Goal: Task Accomplishment & Management: Manage account settings

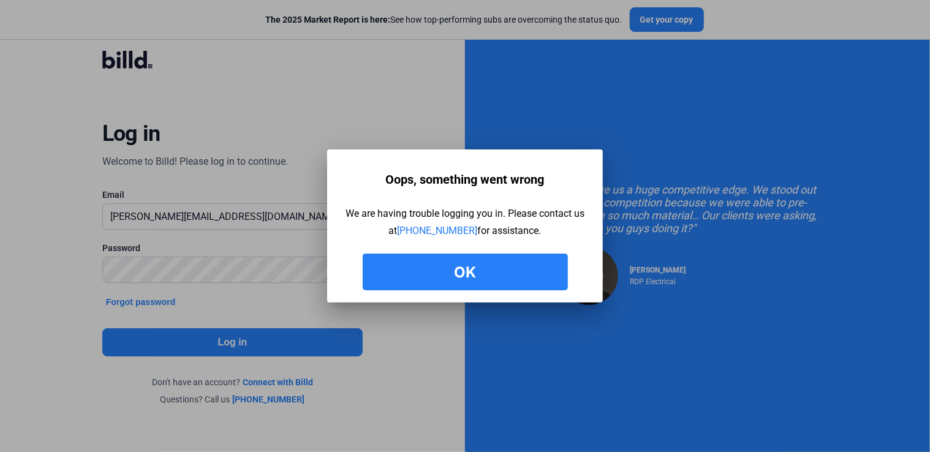
click at [483, 284] on button "Ok" at bounding box center [465, 272] width 205 height 37
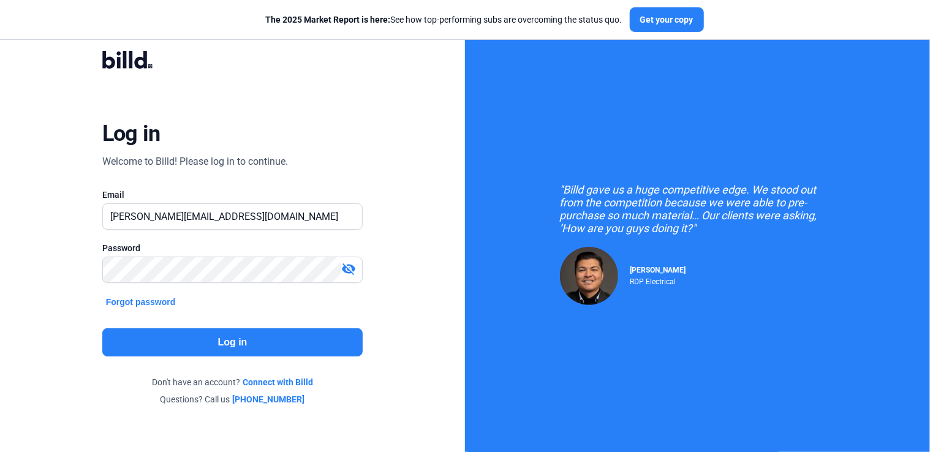
click at [157, 303] on button "Forgot password" at bounding box center [140, 301] width 77 height 13
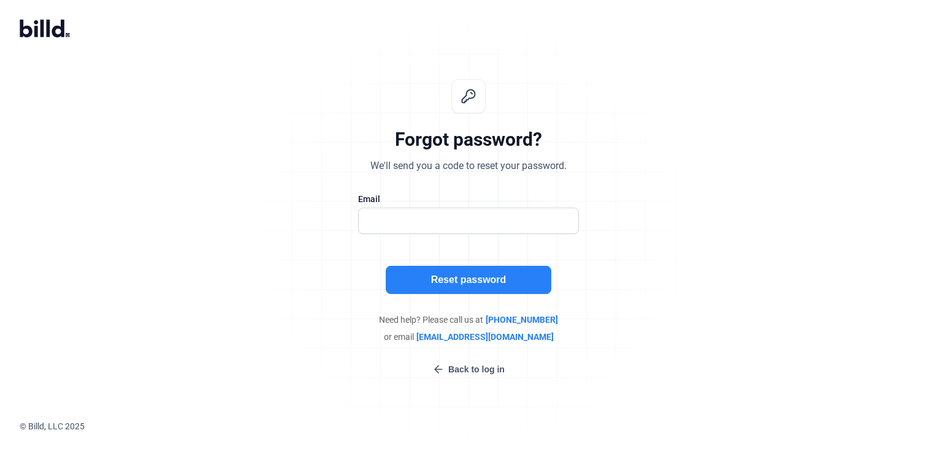
click at [451, 204] on div "Email" at bounding box center [468, 199] width 221 height 12
click at [449, 215] on input "text" at bounding box center [462, 220] width 207 height 25
type input "[PERSON_NAME][EMAIL_ADDRESS][DOMAIN_NAME]"
click at [470, 292] on button "Reset password" at bounding box center [468, 280] width 165 height 28
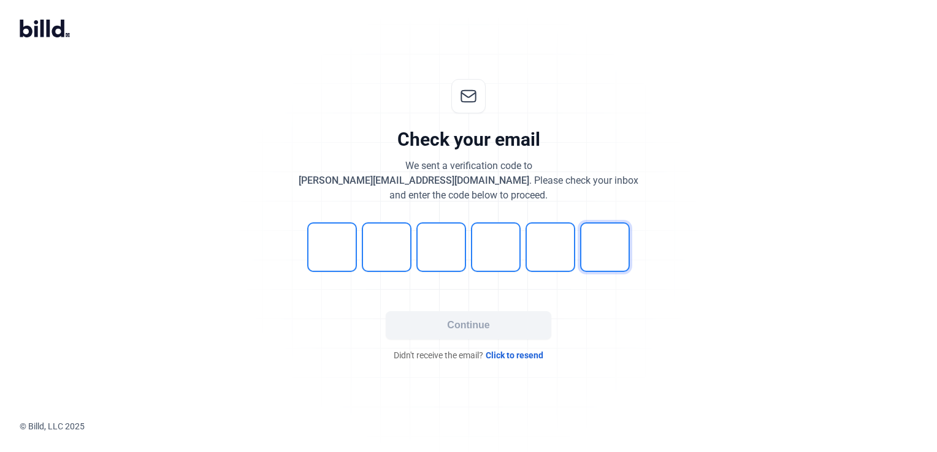
type input "2"
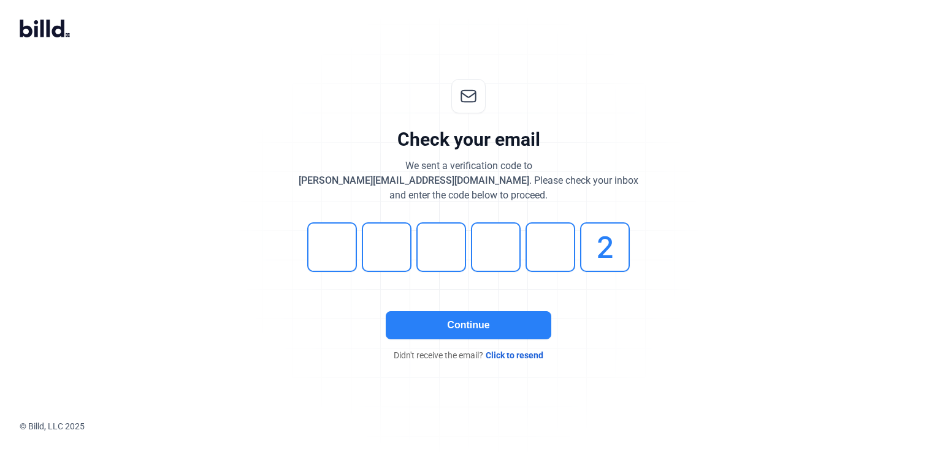
click at [463, 322] on button "Continue" at bounding box center [468, 325] width 165 height 28
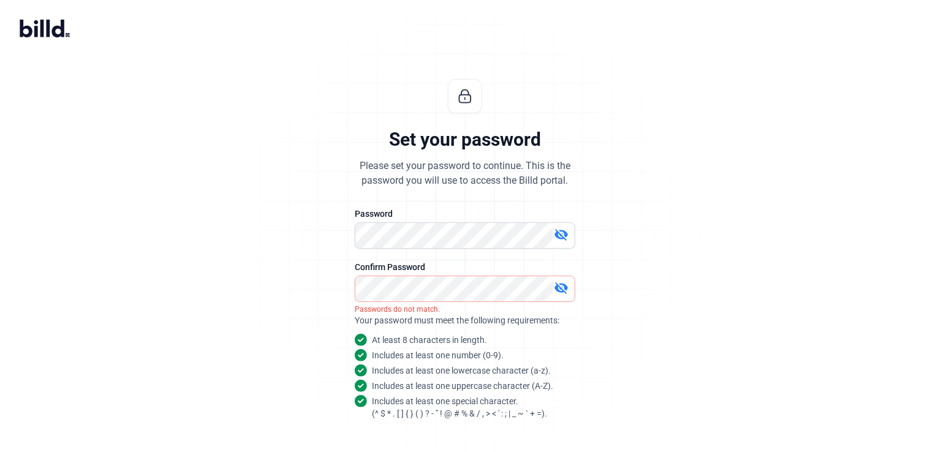
click at [561, 236] on mat-icon "visibility_off" at bounding box center [561, 234] width 15 height 15
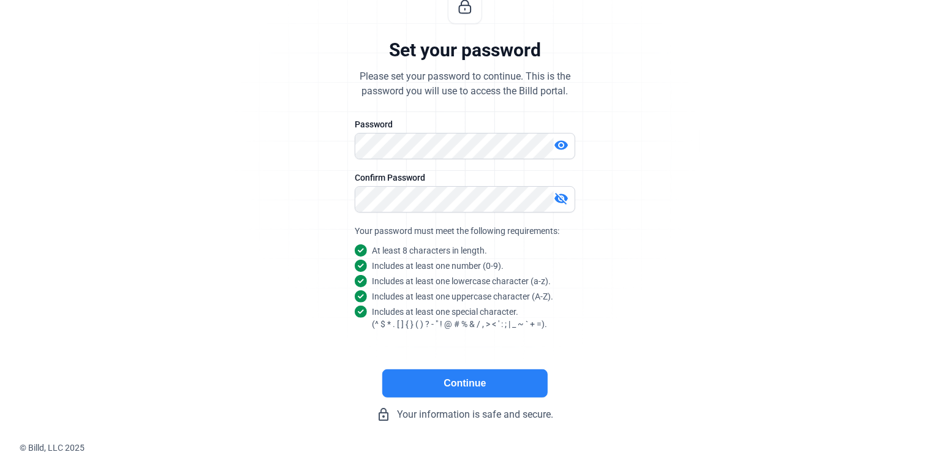
click at [451, 382] on button "Continue" at bounding box center [464, 384] width 165 height 28
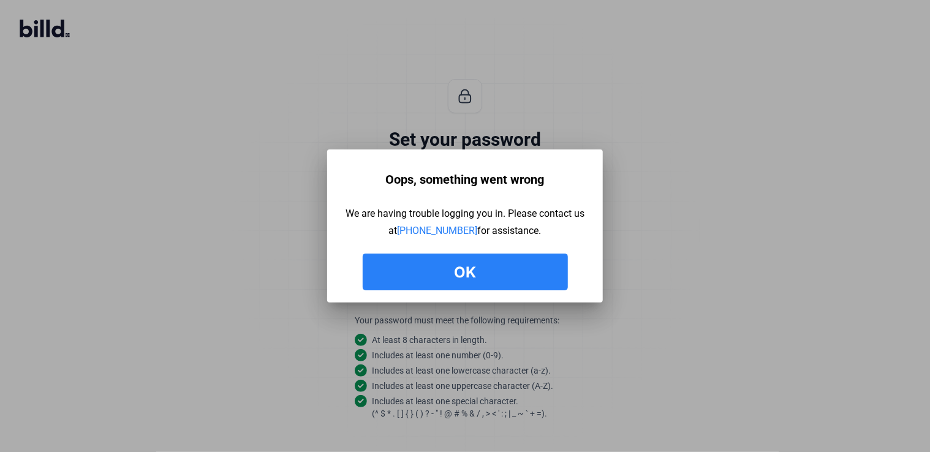
click at [508, 256] on button "Ok" at bounding box center [465, 272] width 205 height 37
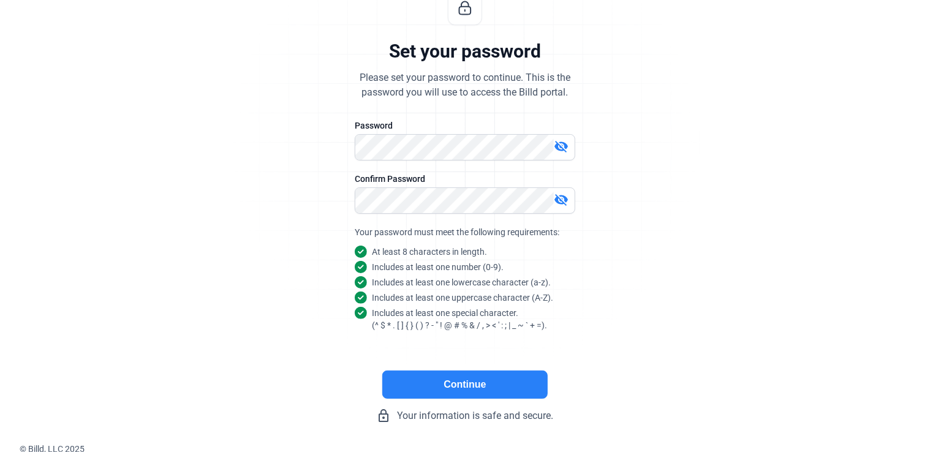
scroll to position [89, 0]
click at [515, 384] on button "Continue" at bounding box center [464, 384] width 165 height 28
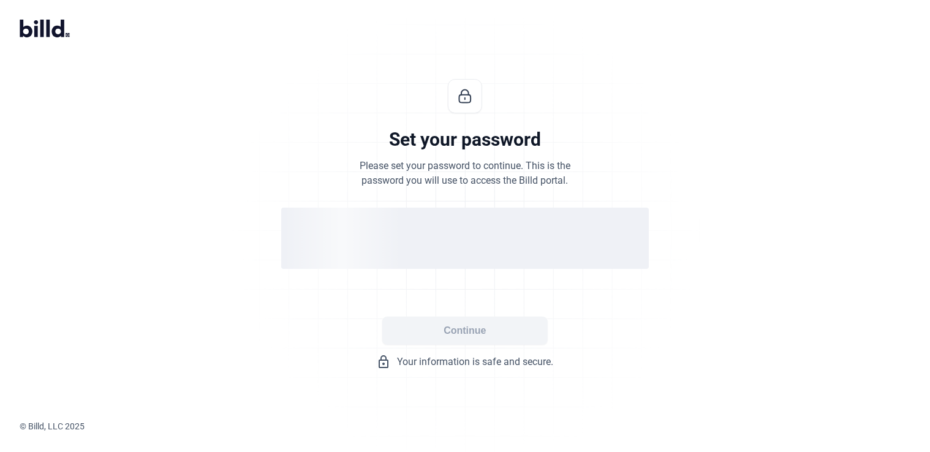
scroll to position [0, 0]
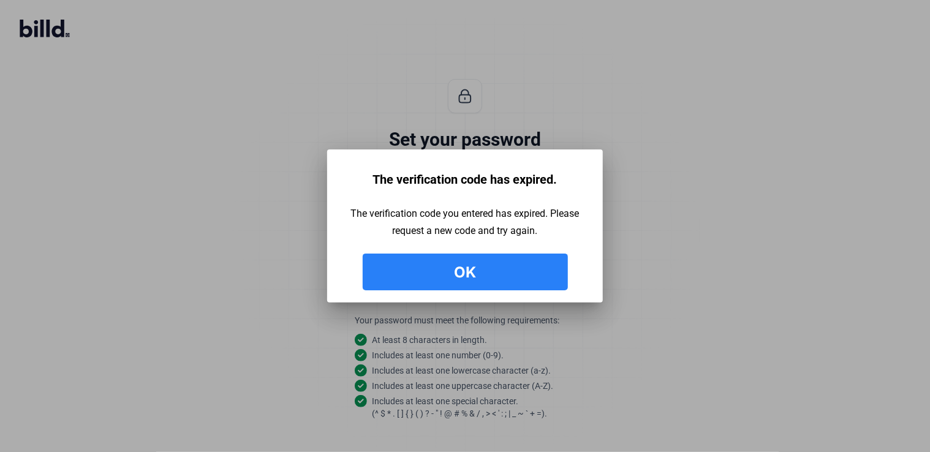
click at [493, 272] on button "Ok" at bounding box center [465, 272] width 205 height 37
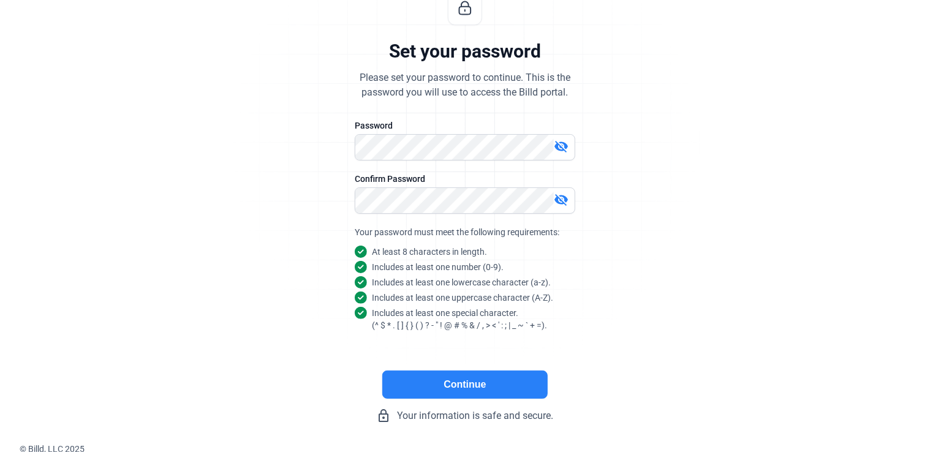
scroll to position [89, 0]
click at [477, 387] on button "Continue" at bounding box center [464, 384] width 165 height 28
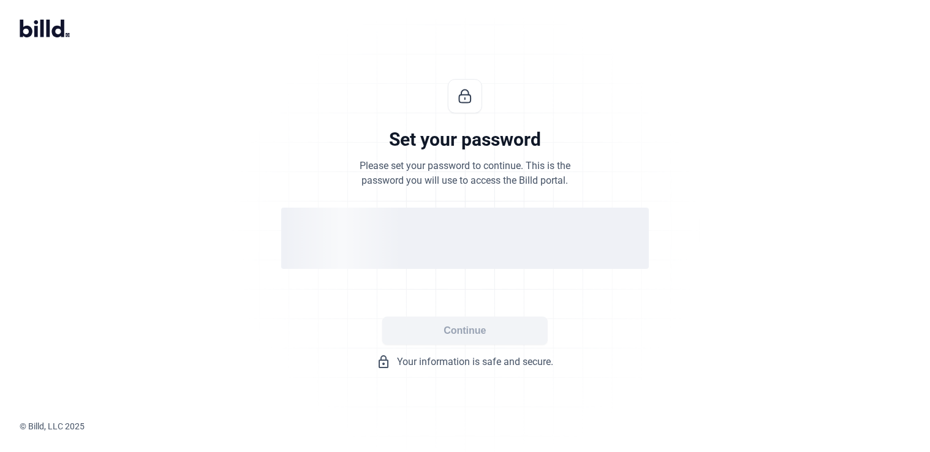
scroll to position [0, 0]
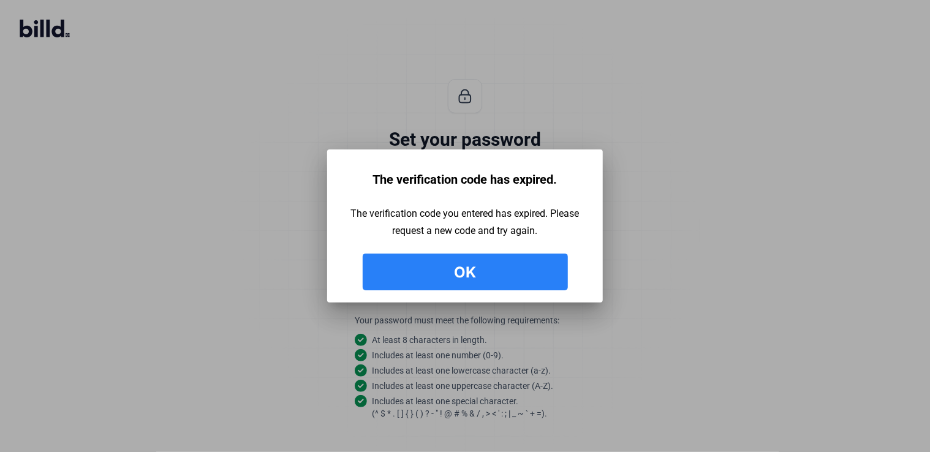
click at [463, 257] on button "Ok" at bounding box center [465, 272] width 205 height 37
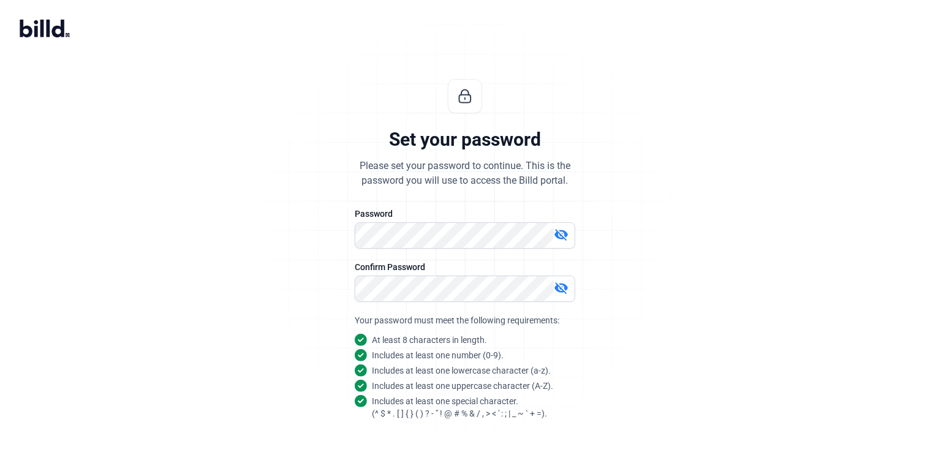
scroll to position [89, 0]
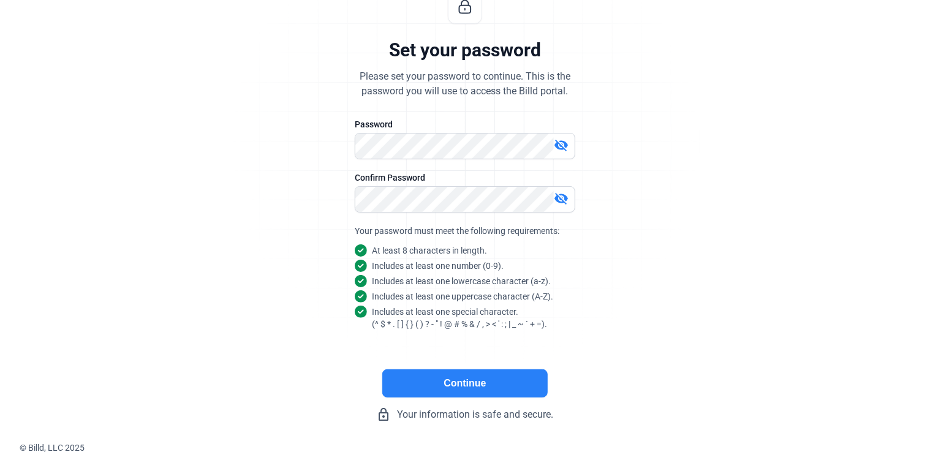
click at [567, 140] on mat-icon "visibility_off" at bounding box center [561, 145] width 15 height 15
click at [519, 389] on button "Continue" at bounding box center [464, 384] width 165 height 28
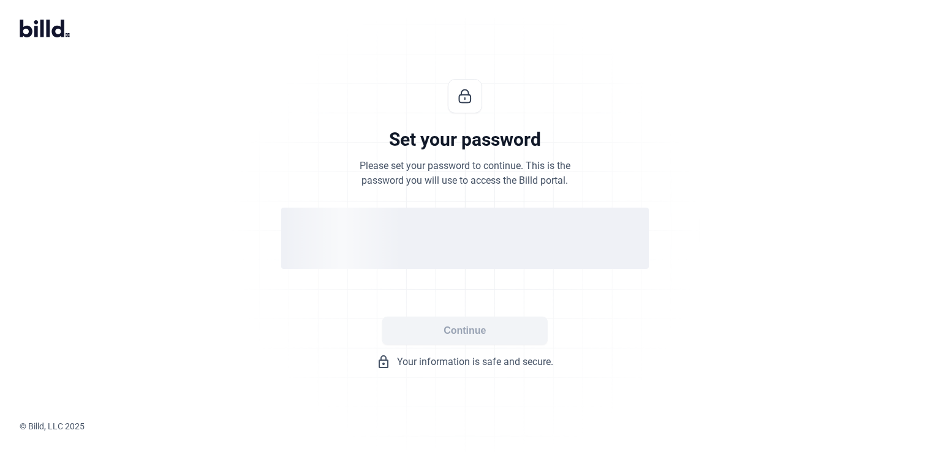
scroll to position [0, 0]
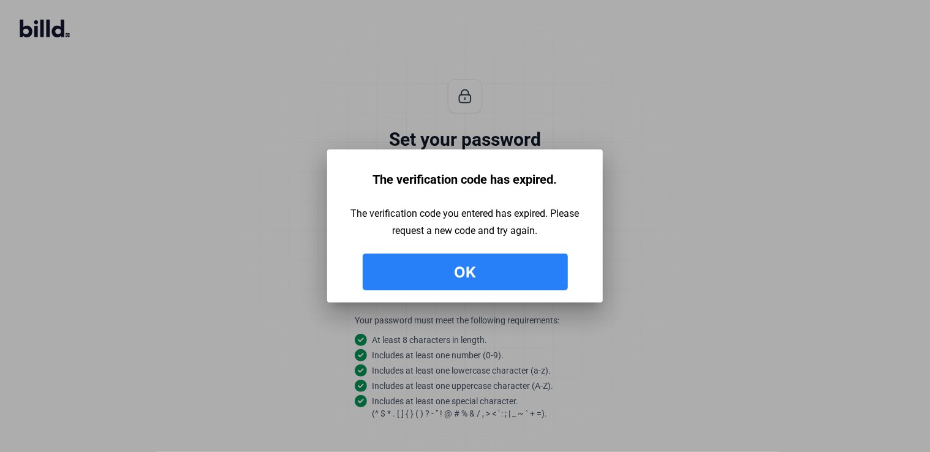
click at [500, 272] on button "Ok" at bounding box center [465, 272] width 205 height 37
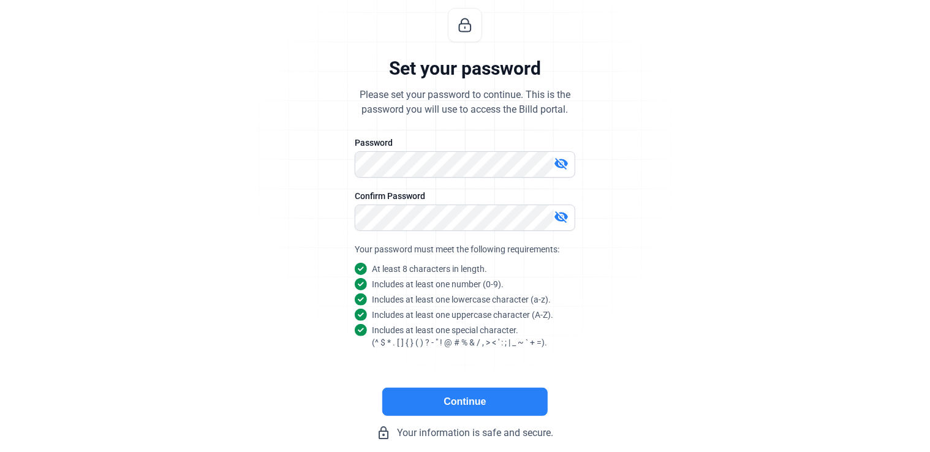
scroll to position [89, 0]
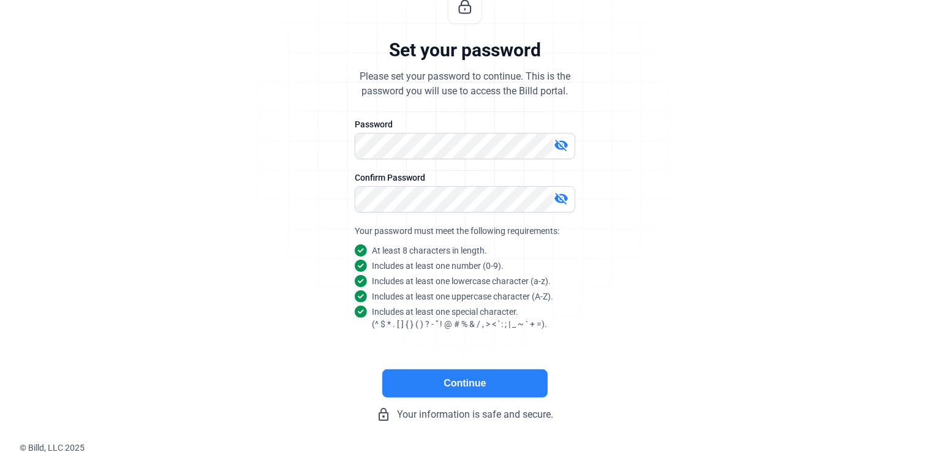
click at [495, 390] on button "Continue" at bounding box center [464, 384] width 165 height 28
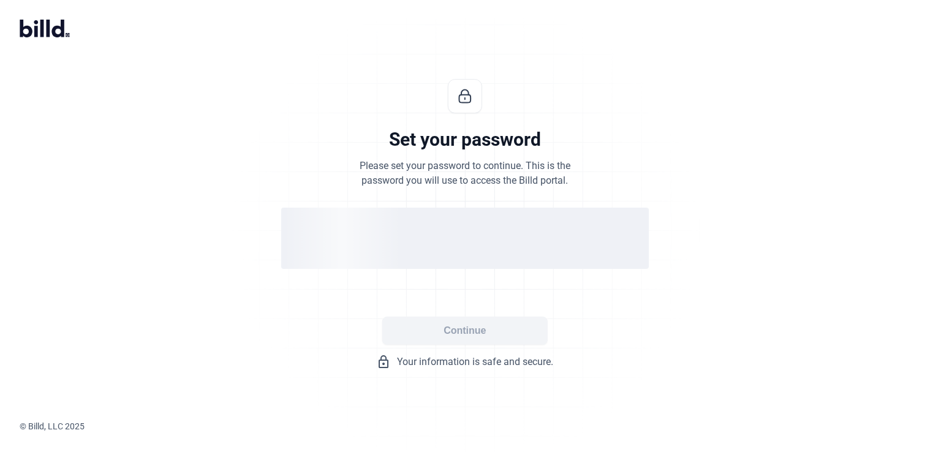
scroll to position [0, 0]
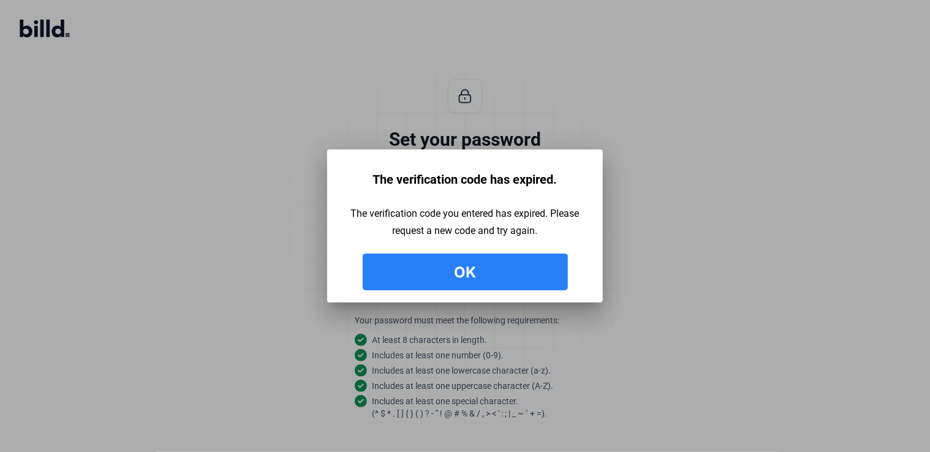
click at [499, 273] on button "Ok" at bounding box center [465, 272] width 205 height 37
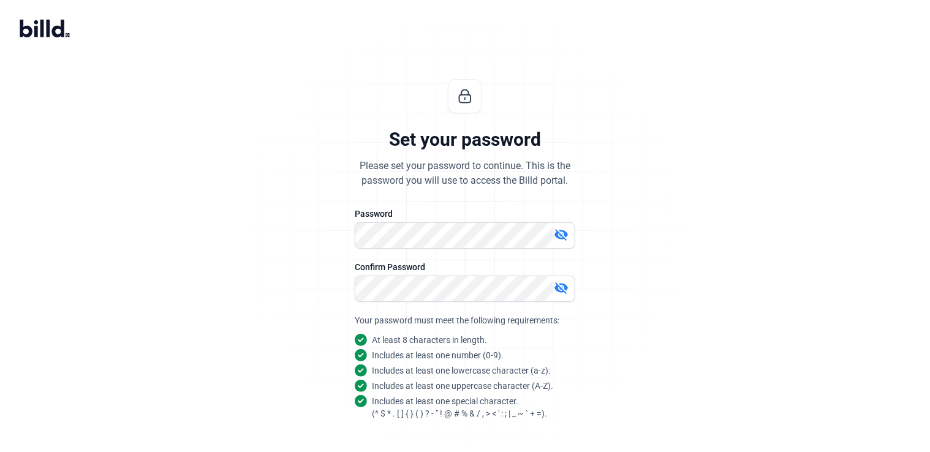
click at [558, 230] on mat-icon "visibility_off" at bounding box center [561, 234] width 15 height 15
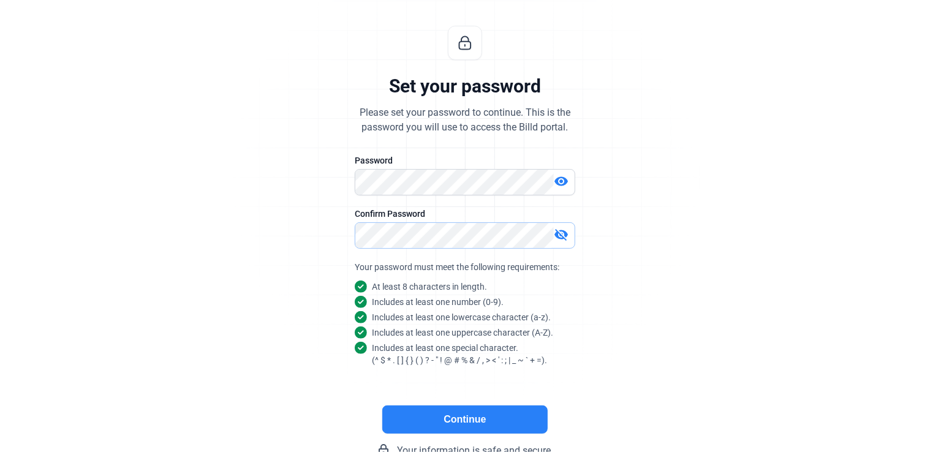
scroll to position [89, 0]
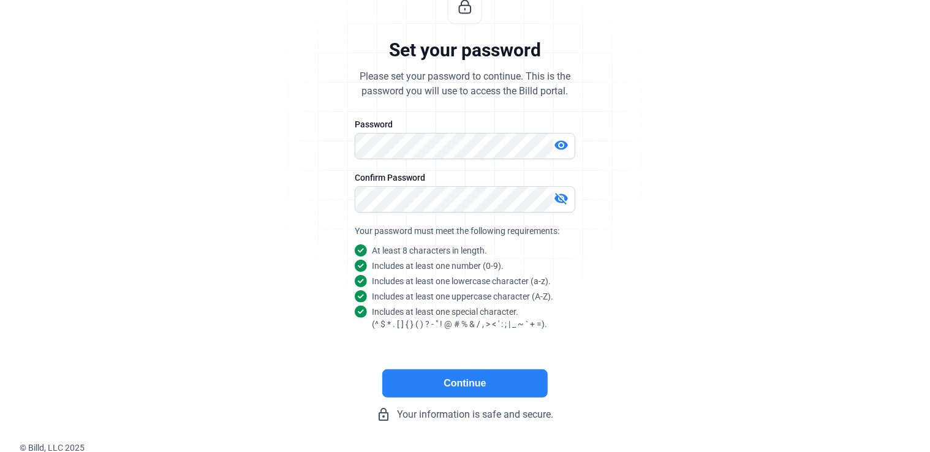
click at [483, 384] on button "Continue" at bounding box center [464, 384] width 165 height 28
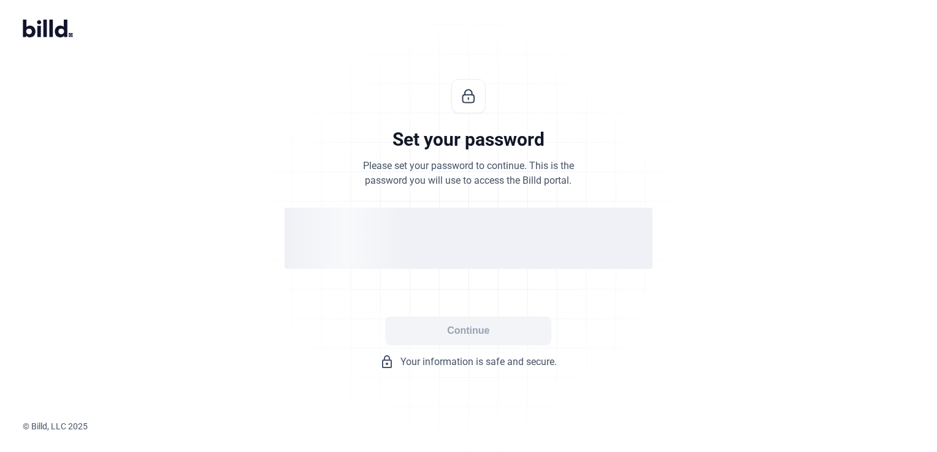
scroll to position [0, 0]
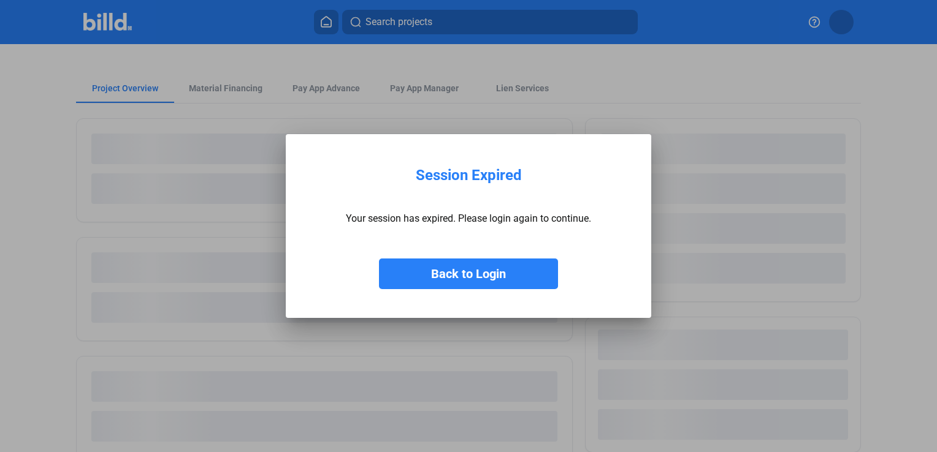
click at [477, 281] on button "Back to Login" at bounding box center [468, 274] width 179 height 31
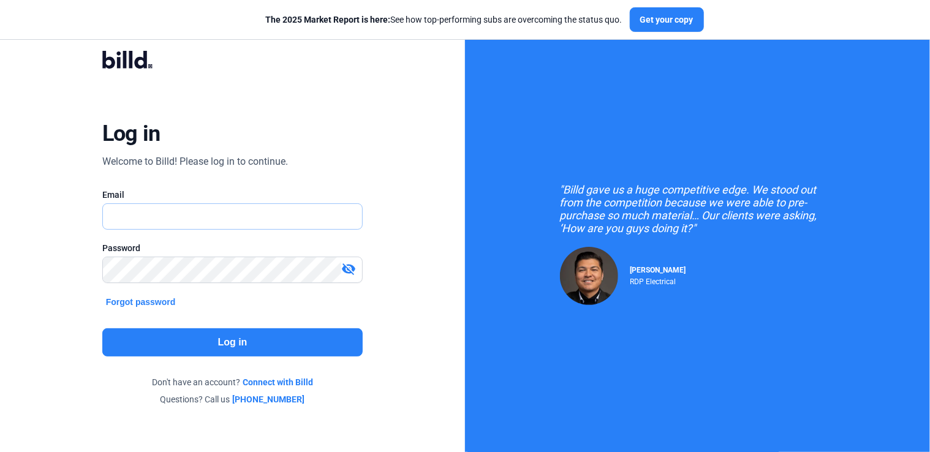
click at [186, 212] on input "text" at bounding box center [233, 216] width 260 height 25
type input "[PERSON_NAME][EMAIL_ADDRESS][DOMAIN_NAME]"
click at [352, 270] on mat-icon "visibility_off" at bounding box center [348, 269] width 15 height 15
click at [275, 341] on button "Log in" at bounding box center [232, 343] width 261 height 28
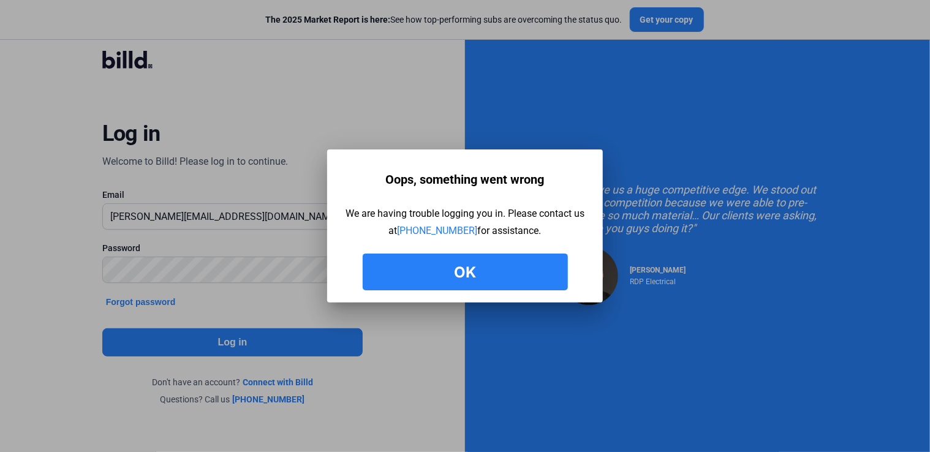
click at [509, 271] on button "Ok" at bounding box center [465, 272] width 205 height 37
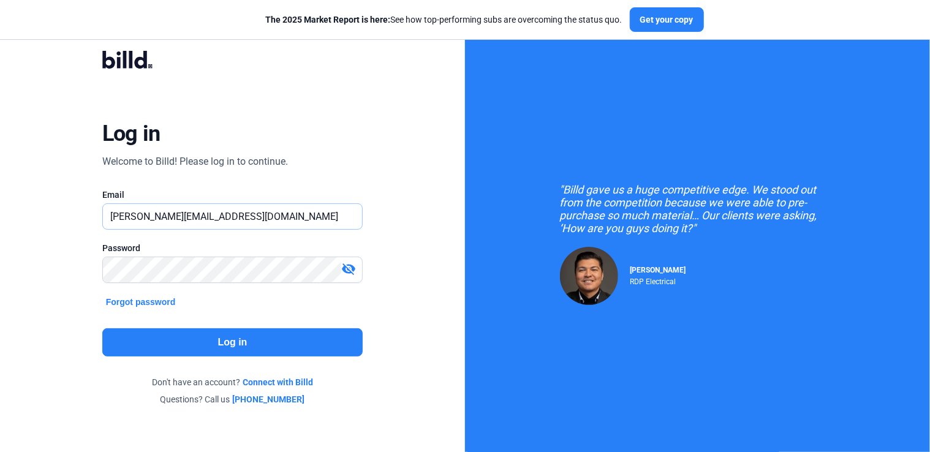
click at [286, 209] on input "[PERSON_NAME][EMAIL_ADDRESS][DOMAIN_NAME]" at bounding box center [226, 216] width 246 height 25
drag, startPoint x: 289, startPoint y: 211, endPoint x: 67, endPoint y: 211, distance: 221.9
click at [67, 211] on div "Log in Welcome to Billd! Please log in to continue. Email [PERSON_NAME][EMAIL_A…" at bounding box center [232, 228] width 335 height 392
type input "[PERSON_NAME][EMAIL_ADDRESS][DOMAIN_NAME]"
click at [38, 253] on div "Log in Welcome to Billd! Please log in to continue. Email [PERSON_NAME][EMAIL_A…" at bounding box center [232, 228] width 465 height 457
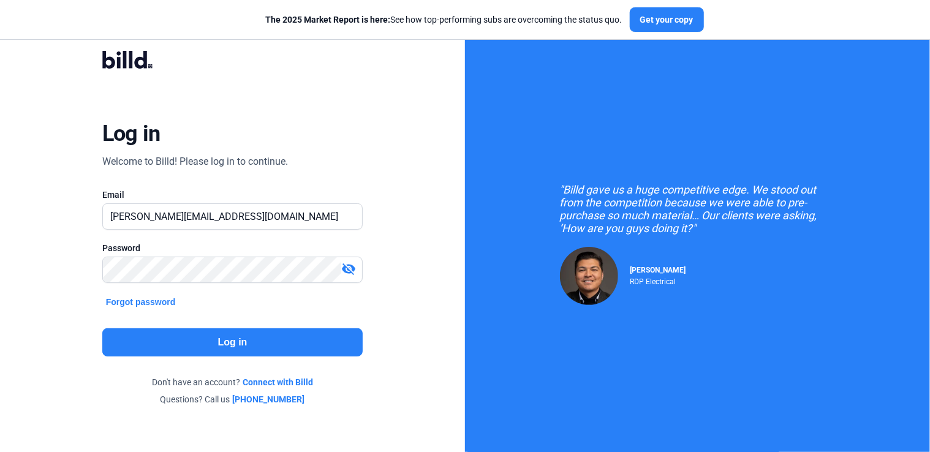
click at [246, 347] on button "Log in" at bounding box center [232, 343] width 261 height 28
